Goal: Check status: Check status

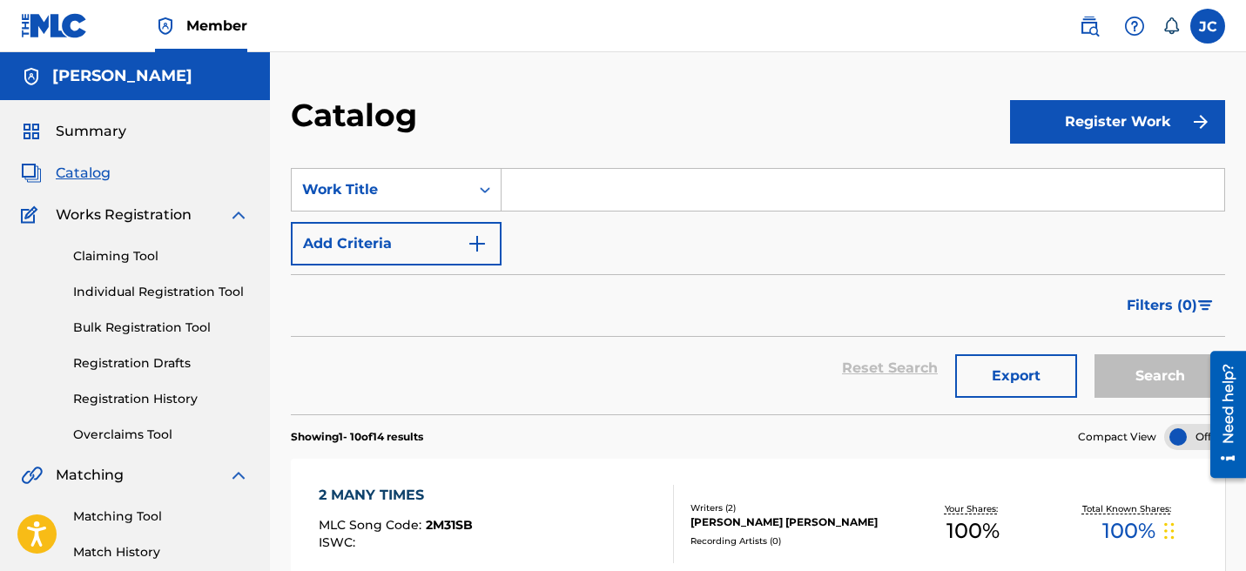
click at [144, 387] on div "Claiming Tool Individual Registration Tool Bulk Registration Tool Registration …" at bounding box center [135, 334] width 228 height 219
click at [144, 388] on div "Claiming Tool Individual Registration Tool Bulk Registration Tool Registration …" at bounding box center [135, 334] width 228 height 219
click at [145, 397] on link "Registration History" at bounding box center [161, 399] width 176 height 18
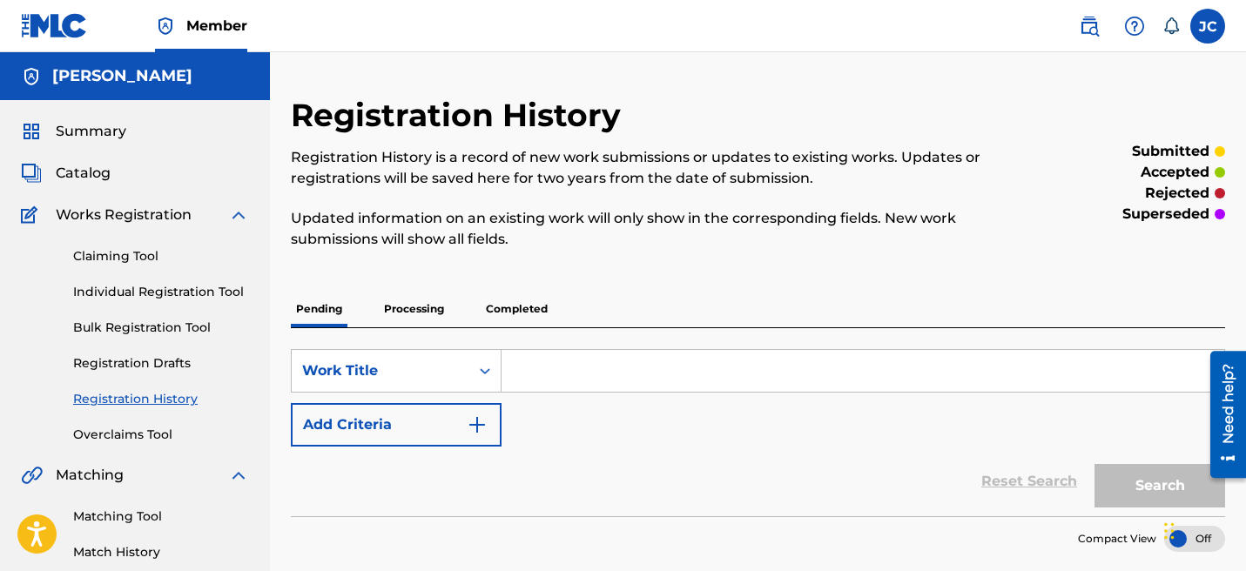
click at [503, 299] on p "Completed" at bounding box center [517, 309] width 72 height 37
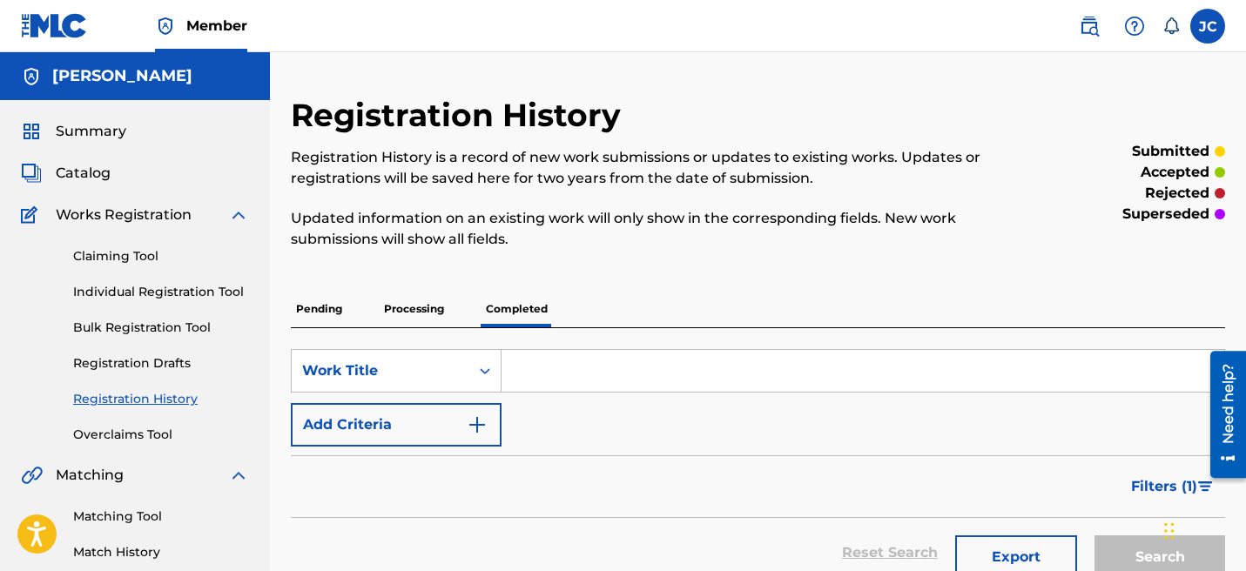
click at [418, 323] on p "Processing" at bounding box center [414, 309] width 71 height 37
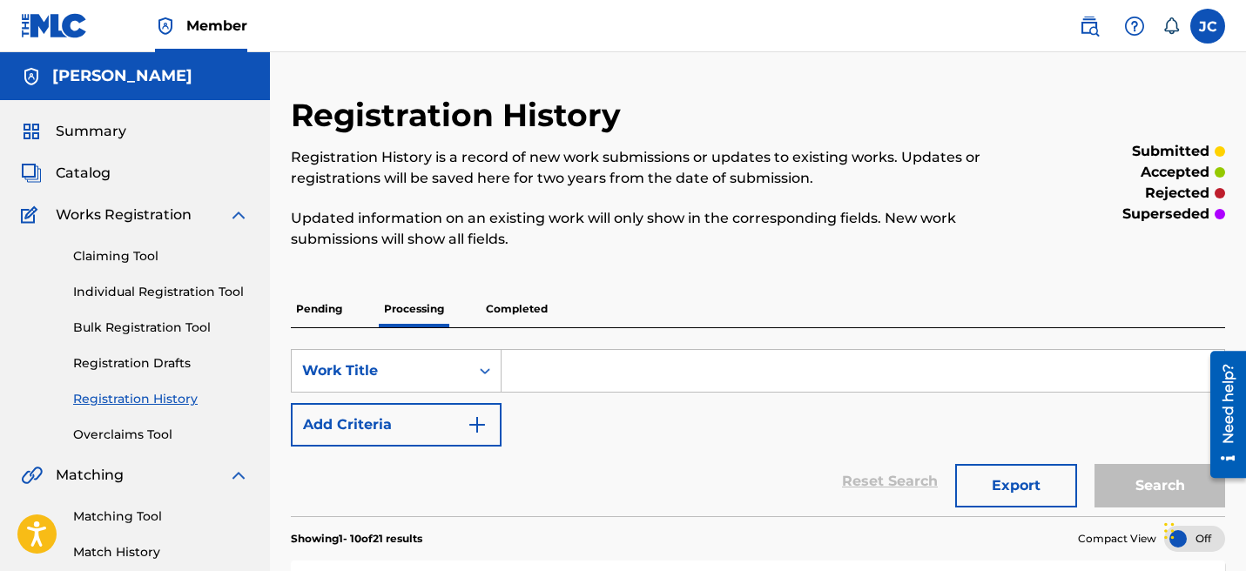
click at [519, 303] on p "Completed" at bounding box center [517, 309] width 72 height 37
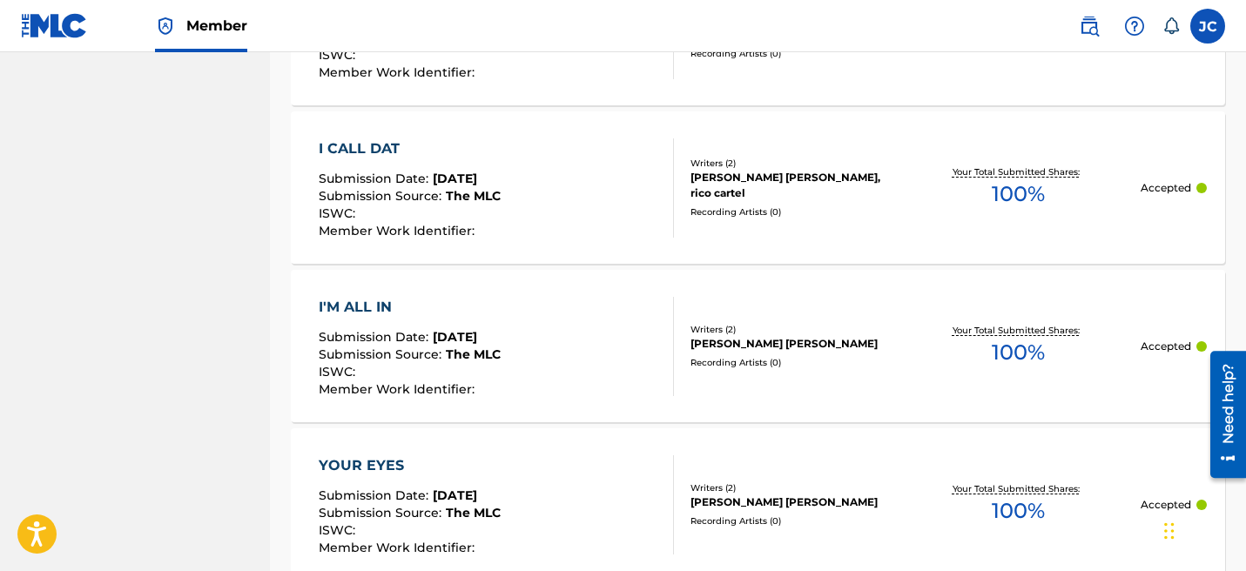
scroll to position [1840, 0]
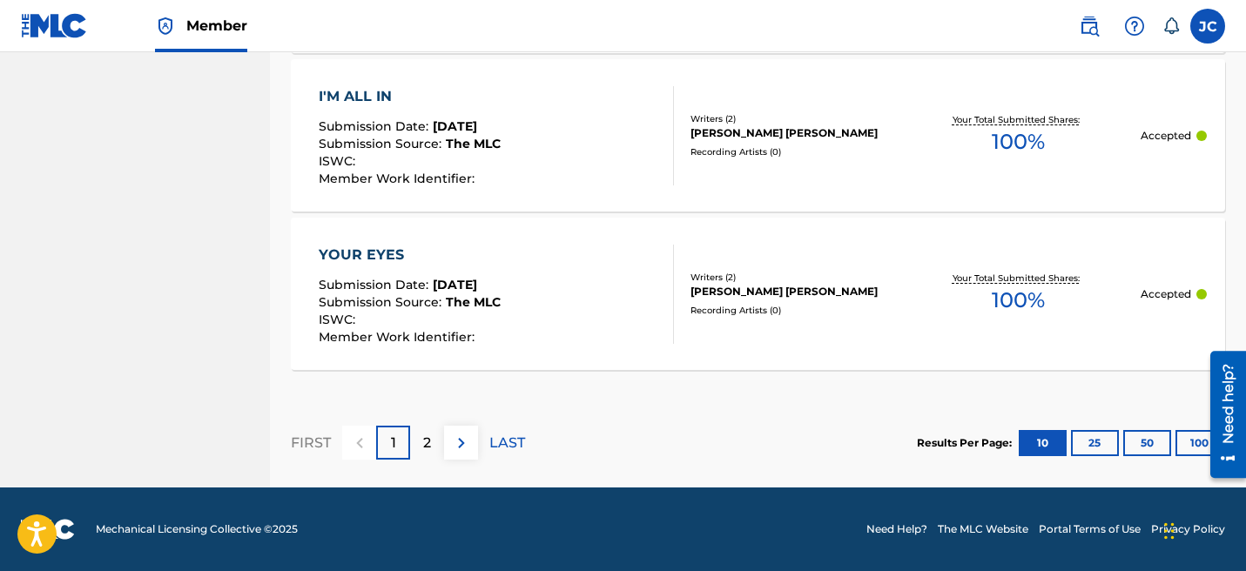
click at [901, 306] on div "Your Total Submitted Shares: 100 %" at bounding box center [1018, 293] width 245 height 53
